Goal: Entertainment & Leisure: Consume media (video, audio)

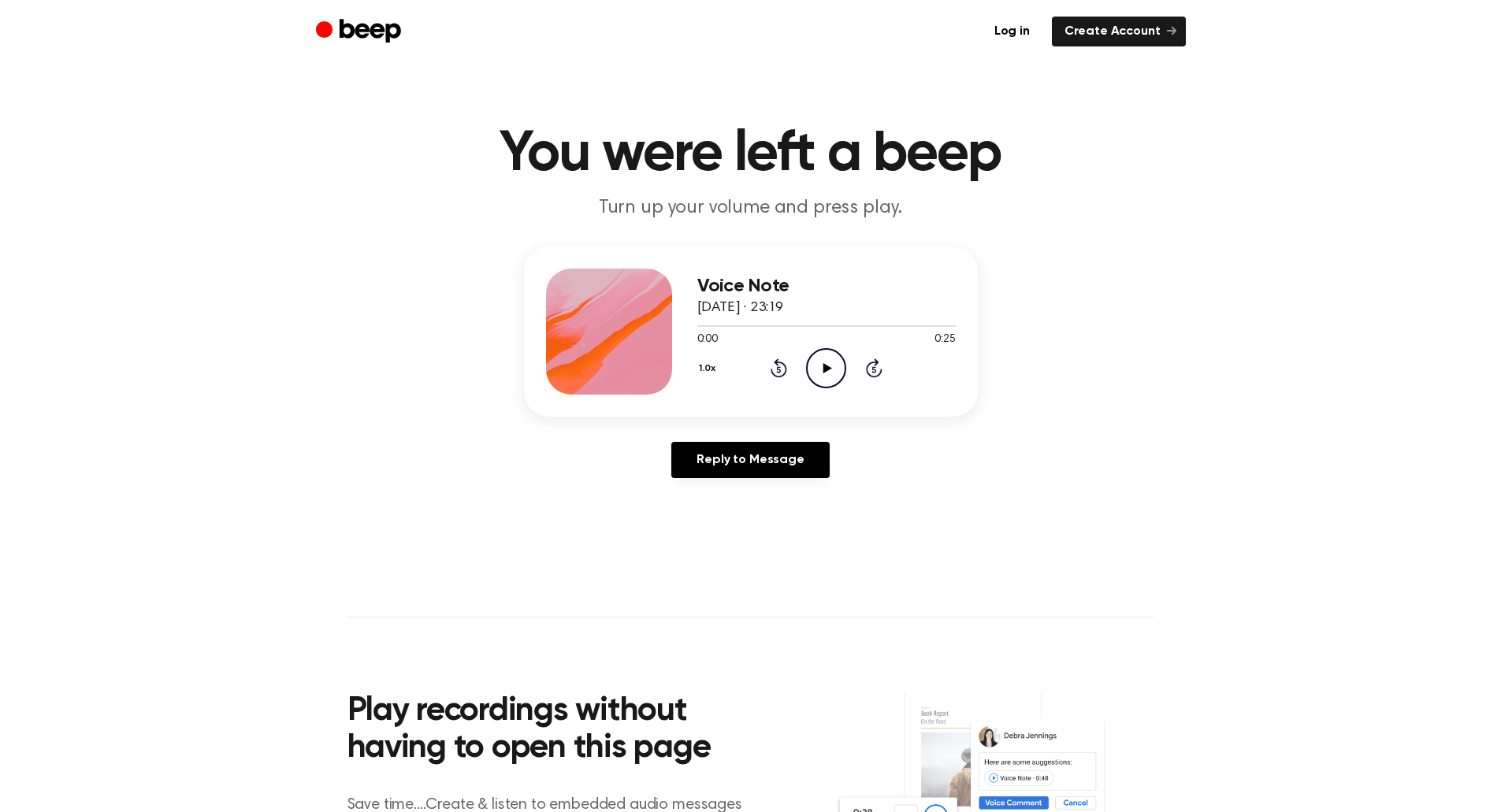
click at [826, 372] on icon "Play Audio" at bounding box center [826, 367] width 40 height 40
click at [831, 360] on icon "Play Audio" at bounding box center [826, 367] width 40 height 40
click at [823, 371] on icon at bounding box center [827, 368] width 9 height 11
